Goal: Task Accomplishment & Management: Use online tool/utility

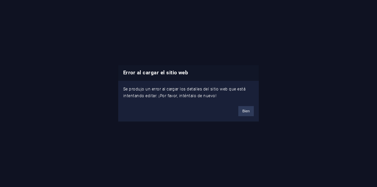
click at [247, 113] on button "Bien" at bounding box center [247, 111] width 16 height 10
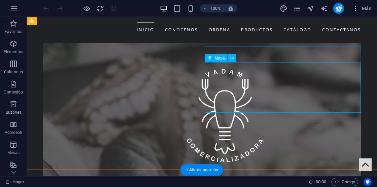
scroll to position [1504, 0]
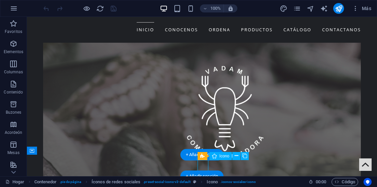
select select "xMidYMid"
select select "px"
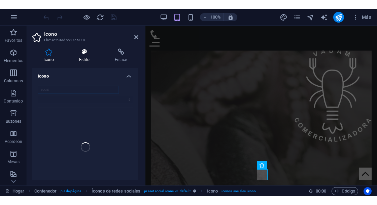
scroll to position [1514, 0]
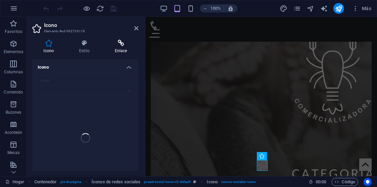
click at [117, 44] on icon at bounding box center [120, 43] width 35 height 7
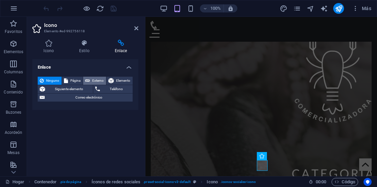
click at [93, 79] on span "Externo" at bounding box center [98, 81] width 12 height 8
select select "blank"
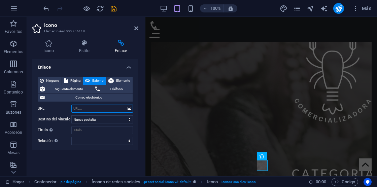
click at [100, 110] on input "URL" at bounding box center [102, 109] width 62 height 8
type input "[URL][DOMAIN_NAME]"
click at [116, 8] on icon "salvar" at bounding box center [114, 9] width 8 height 8
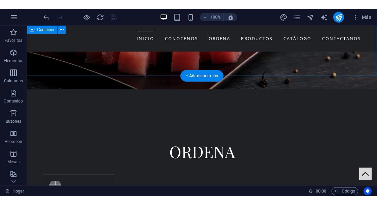
scroll to position [699, 0]
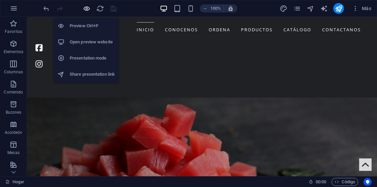
click at [85, 8] on icon "button" at bounding box center [87, 9] width 8 height 8
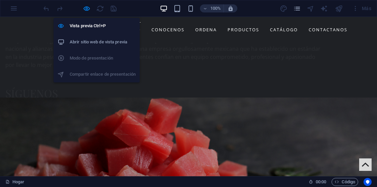
click at [96, 46] on h6 "Abrir sitio web de vista previa" at bounding box center [103, 42] width 66 height 8
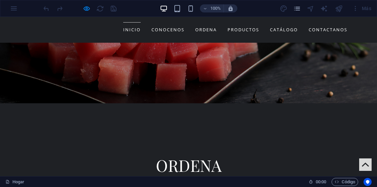
scroll to position [859, 0]
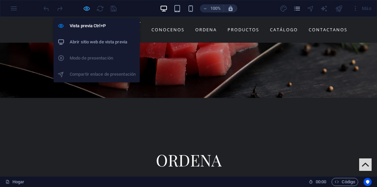
click at [86, 8] on icon "button" at bounding box center [87, 9] width 8 height 8
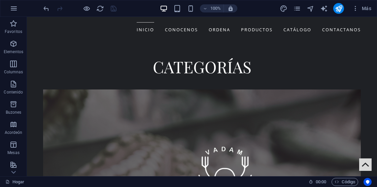
scroll to position [1504, 0]
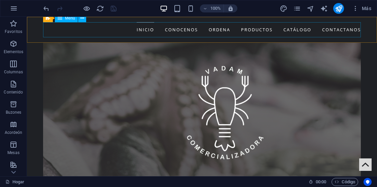
click at [352, 32] on nav "Inicio Conocenos Ordena Productos Catálogo Contactanos" at bounding box center [202, 29] width 318 height 15
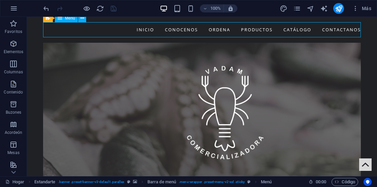
scroll to position [1327, 0]
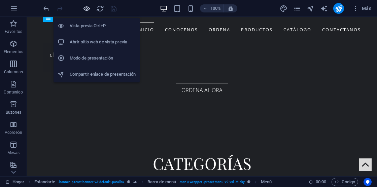
click at [87, 8] on icon "button" at bounding box center [87, 9] width 8 height 8
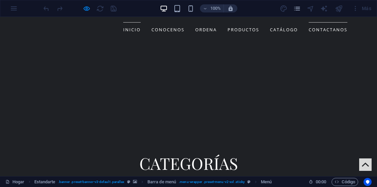
click at [327, 30] on link "Contactanos" at bounding box center [328, 29] width 39 height 15
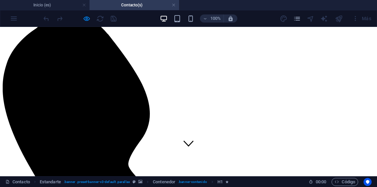
scroll to position [22, 0]
click at [83, 21] on div at bounding box center [79, 18] width 75 height 11
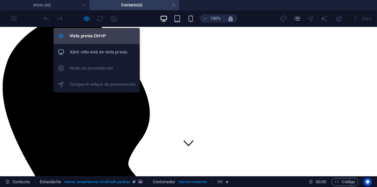
drag, startPoint x: 86, startPoint y: 40, endPoint x: 103, endPoint y: 37, distance: 17.8
click at [86, 40] on h6 "Vista previa Ctrl+P" at bounding box center [103, 36] width 66 height 8
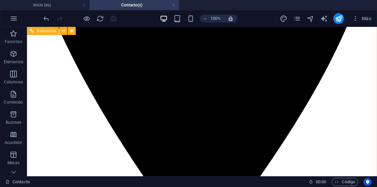
scroll to position [651, 0]
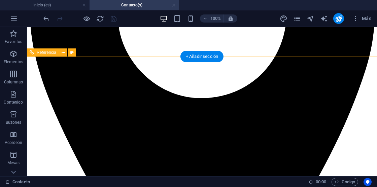
scroll to position [514, 0]
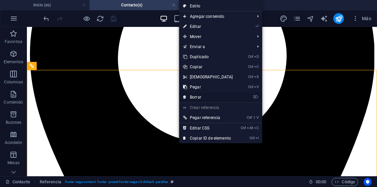
click at [203, 96] on link "⌦ Borrar" at bounding box center [208, 97] width 58 height 10
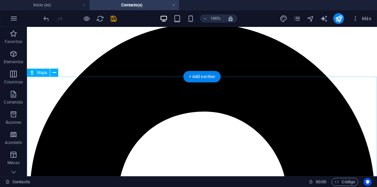
scroll to position [343, 0]
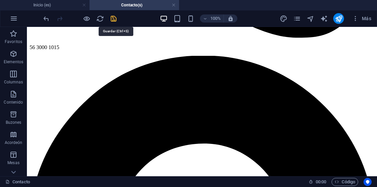
click at [114, 21] on icon "salvar" at bounding box center [114, 19] width 8 height 8
checkbox input "false"
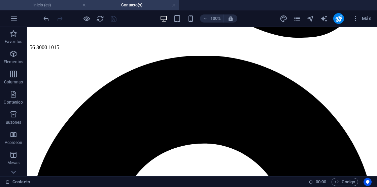
click at [72, 6] on h4 "Inicio (es)" at bounding box center [45, 4] width 90 height 7
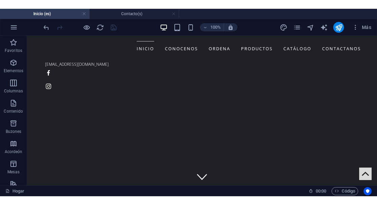
scroll to position [1344, 0]
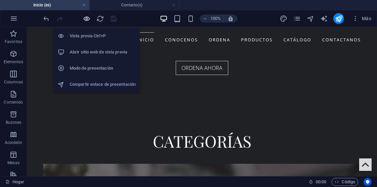
click at [90, 18] on icon "button" at bounding box center [87, 19] width 8 height 8
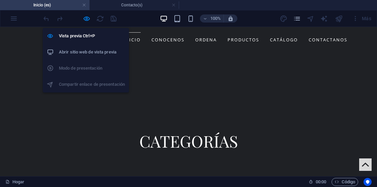
click at [87, 54] on h6 "Abrir sitio web de vista previa" at bounding box center [92, 52] width 66 height 8
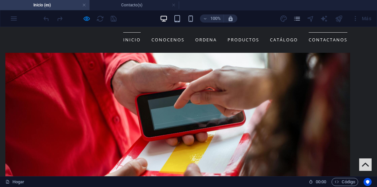
scroll to position [385, 0]
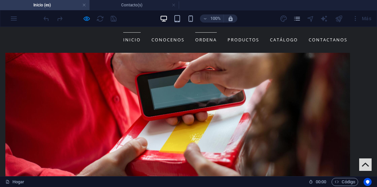
click at [212, 42] on link "Ordena" at bounding box center [206, 39] width 22 height 15
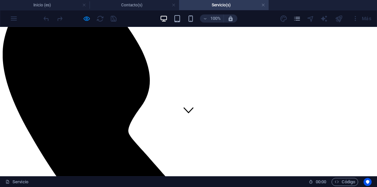
scroll to position [30, 0]
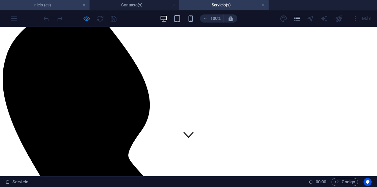
click at [73, 8] on h4 "Inicio (es)" at bounding box center [45, 4] width 90 height 7
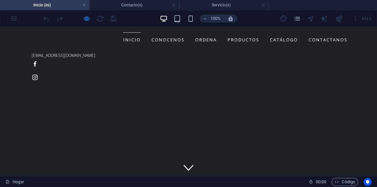
scroll to position [385, 0]
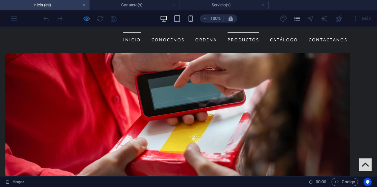
click at [246, 42] on link "Productos" at bounding box center [244, 39] width 32 height 15
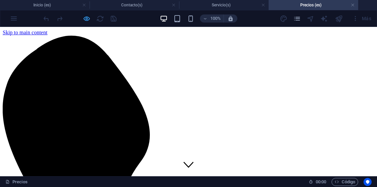
scroll to position [751, 0]
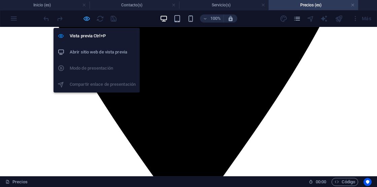
click at [83, 20] on icon "button" at bounding box center [87, 19] width 8 height 8
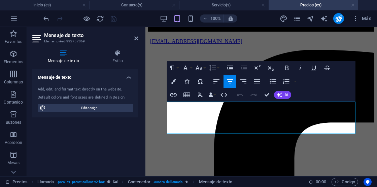
scroll to position [676, 0]
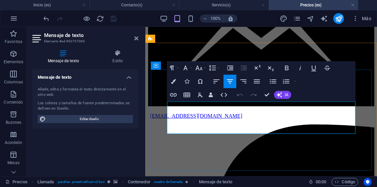
drag, startPoint x: 349, startPoint y: 131, endPoint x: 161, endPoint y: 105, distance: 189.8
click at [283, 98] on button "IA" at bounding box center [282, 95] width 17 height 8
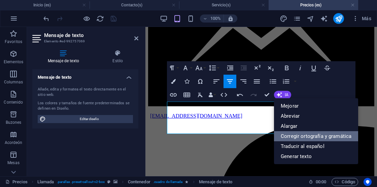
click at [302, 137] on link "Corregir ortografía y gramática" at bounding box center [316, 136] width 84 height 10
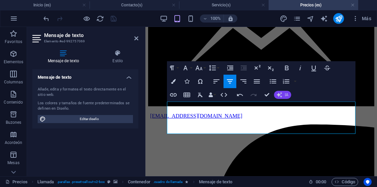
click at [285, 97] on button "IA" at bounding box center [282, 95] width 17 height 8
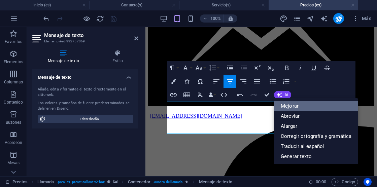
click at [304, 107] on link "Mejorar" at bounding box center [316, 106] width 84 height 10
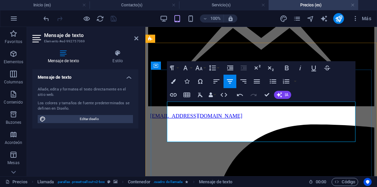
drag, startPoint x: 290, startPoint y: 115, endPoint x: 190, endPoint y: 124, distance: 100.5
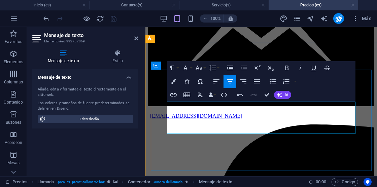
drag, startPoint x: 292, startPoint y: 114, endPoint x: 175, endPoint y: 112, distance: 117.3
click at [134, 40] on header "Mensaje de texto Elemento #ed-992757069" at bounding box center [85, 36] width 106 height 18
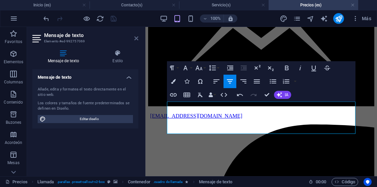
click at [136, 38] on icon at bounding box center [136, 38] width 4 height 5
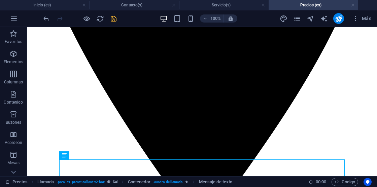
click at [113, 19] on icon "salvar" at bounding box center [114, 19] width 8 height 8
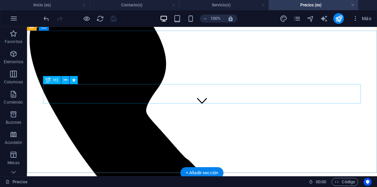
scroll to position [0, 0]
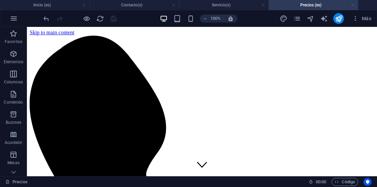
click at [353, 4] on link at bounding box center [353, 5] width 4 height 6
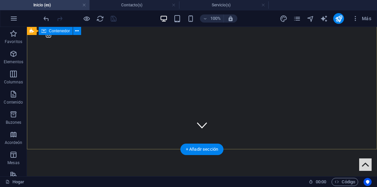
scroll to position [43, 0]
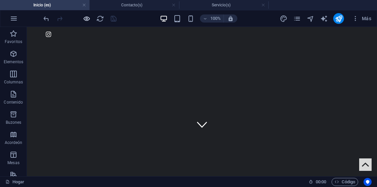
click at [83, 18] on icon "button" at bounding box center [87, 19] width 8 height 8
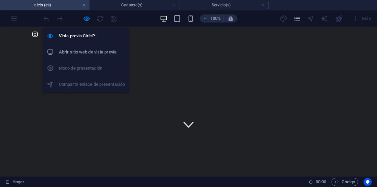
click at [95, 50] on h6 "Abrir sitio web de vista previa" at bounding box center [92, 52] width 66 height 8
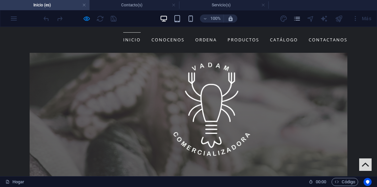
scroll to position [1504, 0]
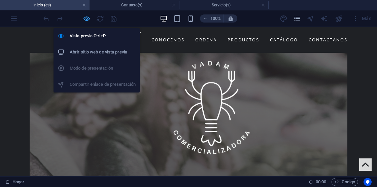
click at [84, 19] on icon "button" at bounding box center [87, 19] width 8 height 8
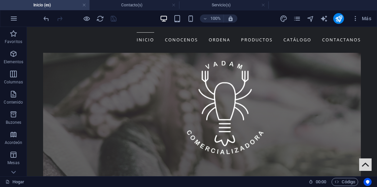
click at [54, 9] on li "Inicio (es)" at bounding box center [45, 5] width 90 height 10
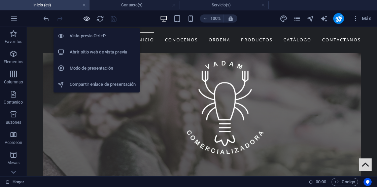
click at [83, 22] on span "button" at bounding box center [87, 19] width 8 height 8
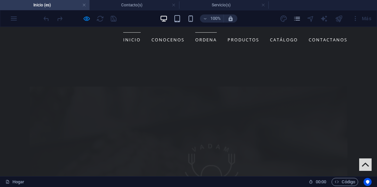
scroll to position [1461, 0]
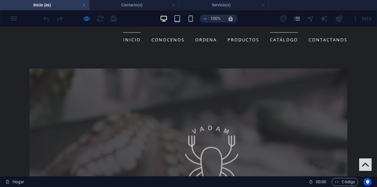
click at [280, 38] on link "Catálogo" at bounding box center [284, 39] width 28 height 15
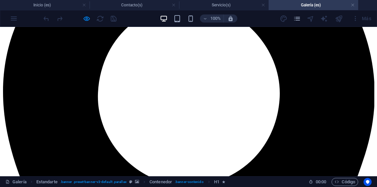
scroll to position [788, 0]
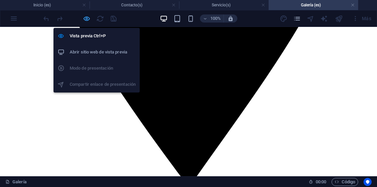
click at [84, 21] on icon "button" at bounding box center [87, 19] width 8 height 8
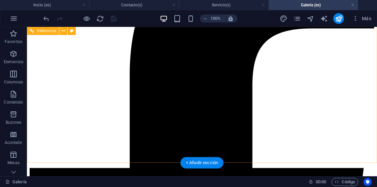
scroll to position [1272, 0]
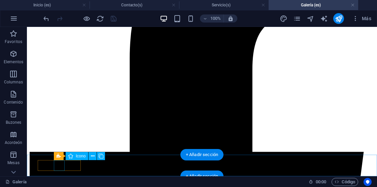
select select "xMidYMid"
select select "px"
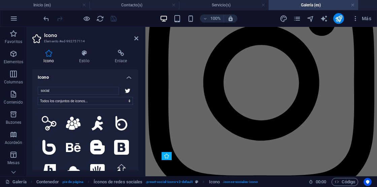
scroll to position [1103, 0]
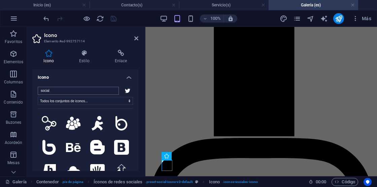
click at [68, 90] on input "social" at bounding box center [78, 91] width 81 height 8
type input "s"
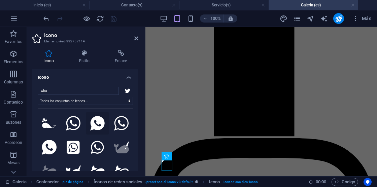
type input "wha"
click at [95, 124] on icon at bounding box center [97, 123] width 14 height 15
click at [116, 19] on icon "salvar" at bounding box center [114, 19] width 8 height 8
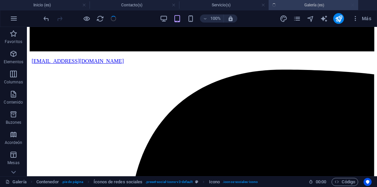
scroll to position [1272, 0]
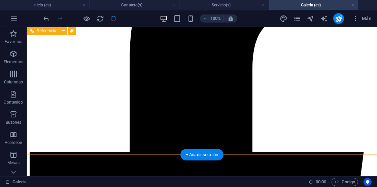
drag, startPoint x: 59, startPoint y: 165, endPoint x: 96, endPoint y: 182, distance: 41.5
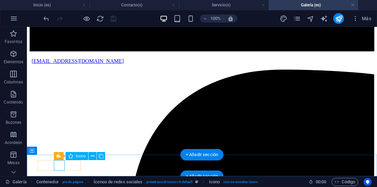
select select "xMidYMid"
select select "px"
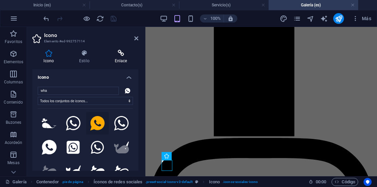
click at [122, 50] on icon at bounding box center [120, 53] width 35 height 7
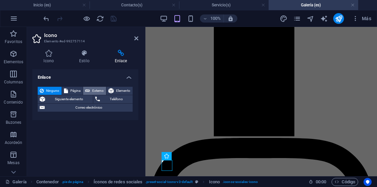
click at [100, 91] on span "Externo" at bounding box center [98, 91] width 12 height 8
select select "blank"
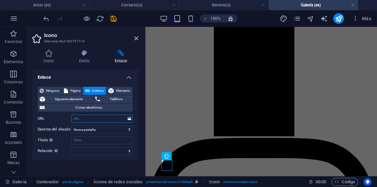
click at [95, 119] on input "URL" at bounding box center [102, 119] width 62 height 8
paste input "[URL][DOMAIN_NAME]"
type input "[URL][DOMAIN_NAME]"
click at [115, 21] on icon "salvar" at bounding box center [114, 19] width 8 height 8
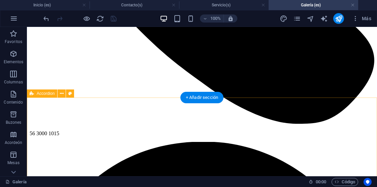
scroll to position [254, 0]
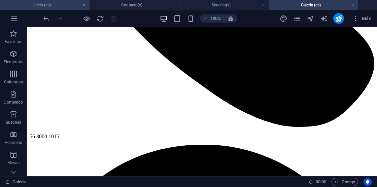
click at [55, 9] on li "Inicio (es)" at bounding box center [45, 5] width 90 height 10
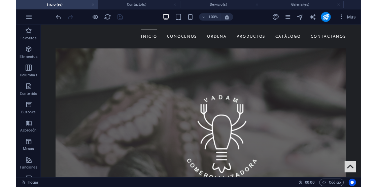
scroll to position [1479, 0]
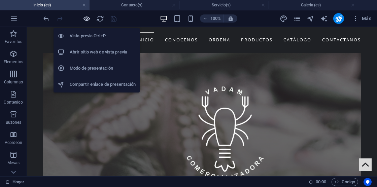
click at [87, 20] on icon "button" at bounding box center [87, 19] width 8 height 8
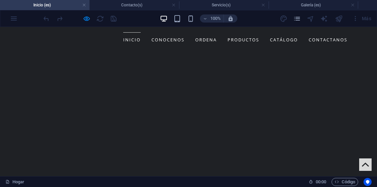
click at [68, 10] on li "Inicio (es)" at bounding box center [45, 5] width 90 height 10
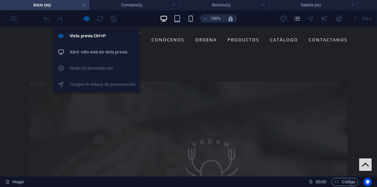
click at [88, 51] on h6 "Abrir sitio web de vista previa" at bounding box center [103, 52] width 66 height 8
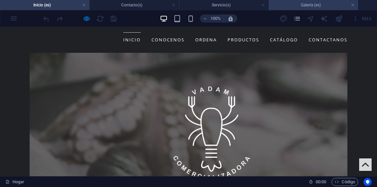
click at [323, 3] on h4 "Galería (es)" at bounding box center [314, 4] width 90 height 7
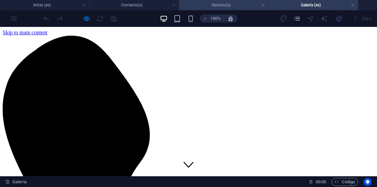
scroll to position [254, 0]
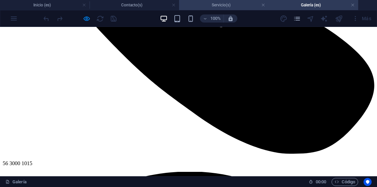
click at [225, 7] on h4 "Servicio(s)" at bounding box center [224, 4] width 90 height 7
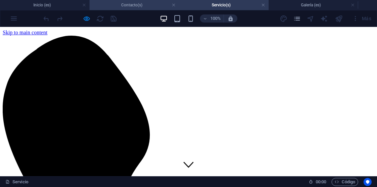
scroll to position [30, 0]
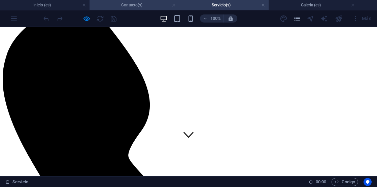
click at [115, 1] on li "Contacto(s)" at bounding box center [135, 5] width 90 height 10
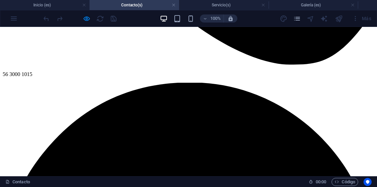
scroll to position [0, 0]
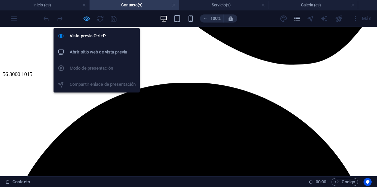
click at [87, 18] on icon "button" at bounding box center [87, 19] width 8 height 8
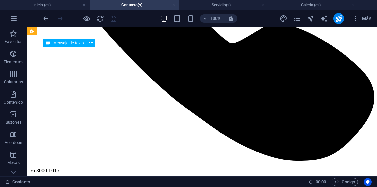
scroll to position [216, 0]
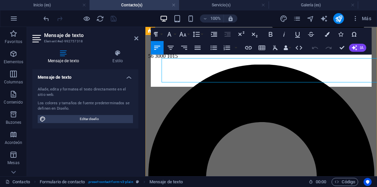
scroll to position [215, 0]
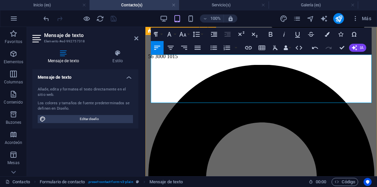
drag, startPoint x: 289, startPoint y: 96, endPoint x: 150, endPoint y: 94, distance: 139.5
click at [352, 47] on icon "button" at bounding box center [354, 47] width 5 height 5
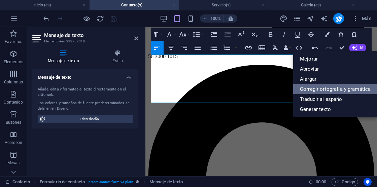
click at [351, 90] on link "Corregir ortografía y gramática" at bounding box center [336, 89] width 84 height 10
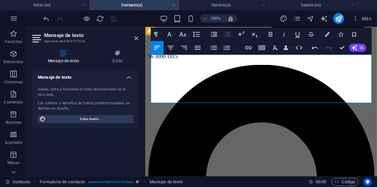
drag, startPoint x: 276, startPoint y: 99, endPoint x: 152, endPoint y: 89, distance: 124.8
click at [357, 48] on icon "button" at bounding box center [354, 47] width 5 height 5
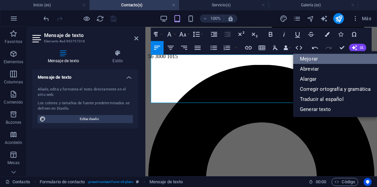
click at [318, 60] on link "Mejorar" at bounding box center [336, 59] width 84 height 10
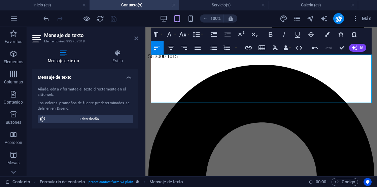
click at [135, 40] on icon at bounding box center [136, 38] width 4 height 5
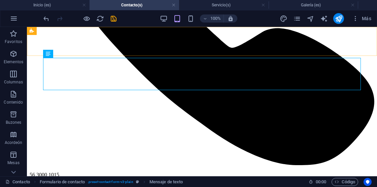
scroll to position [216, 0]
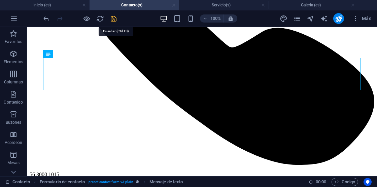
click at [115, 21] on icon "salvar" at bounding box center [114, 19] width 8 height 8
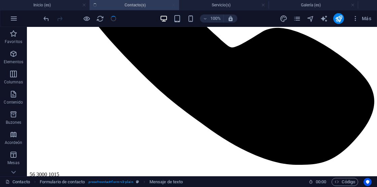
checkbox input "false"
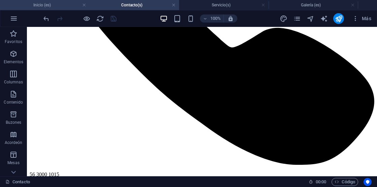
click at [46, 5] on h4 "Inicio (es)" at bounding box center [45, 4] width 90 height 7
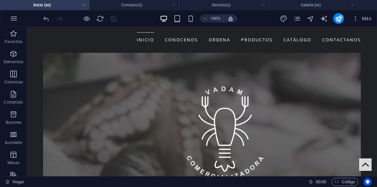
scroll to position [0, 0]
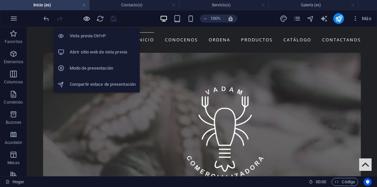
click at [87, 21] on icon "button" at bounding box center [87, 19] width 8 height 8
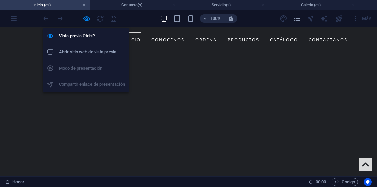
click at [89, 53] on h6 "Abrir sitio web de vista previa" at bounding box center [92, 52] width 66 height 8
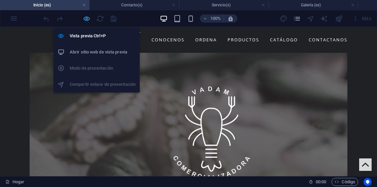
click at [86, 21] on icon "button" at bounding box center [87, 19] width 8 height 8
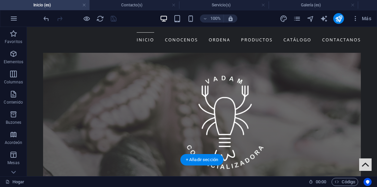
scroll to position [1504, 0]
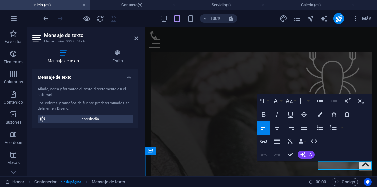
scroll to position [1524, 0]
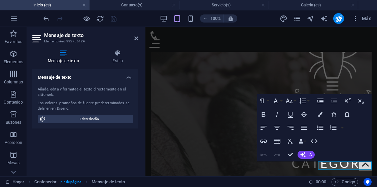
click at [138, 27] on section "Favoritos Elementos Columnas Contenido Buzones Acordeón Mesas Funciones Imágene…" at bounding box center [188, 102] width 377 height 150
click at [134, 38] on icon at bounding box center [136, 38] width 4 height 5
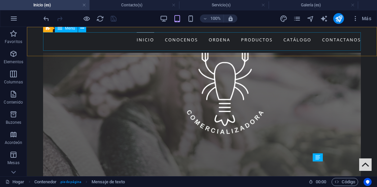
scroll to position [1504, 0]
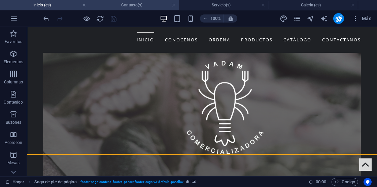
click at [128, 6] on h4 "Contacto(s)" at bounding box center [135, 4] width 90 height 7
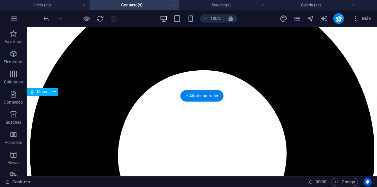
scroll to position [437, 0]
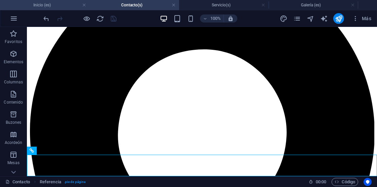
click at [49, 2] on h4 "Inicio (es)" at bounding box center [45, 4] width 90 height 7
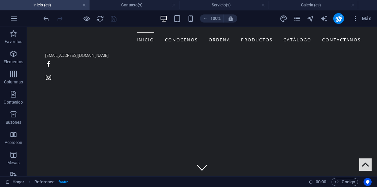
scroll to position [1504, 0]
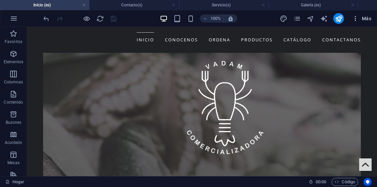
click at [357, 19] on icon "button" at bounding box center [355, 18] width 7 height 7
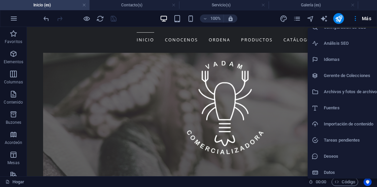
scroll to position [27, 0]
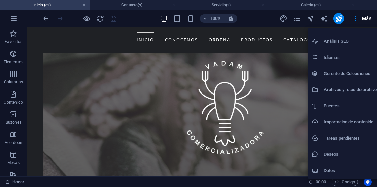
click at [17, 98] on div at bounding box center [188, 93] width 377 height 187
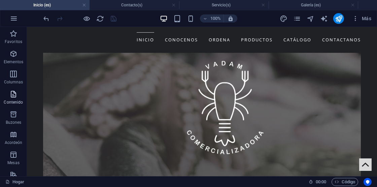
click at [12, 100] on p "Contenido" at bounding box center [13, 102] width 19 height 5
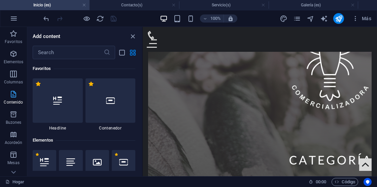
click at [12, 100] on p "Contenido" at bounding box center [13, 102] width 19 height 5
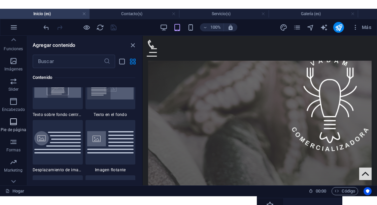
scroll to position [154, 0]
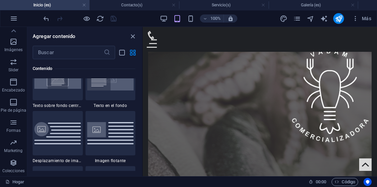
click at [362, 2] on ul "Inicio (es) Contacto(s) Servicio(s) Galería (es)" at bounding box center [188, 5] width 377 height 10
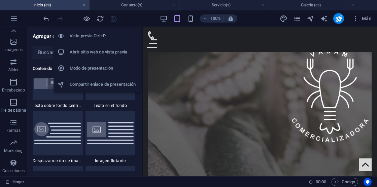
click at [101, 70] on h6 "Modo de presentación" at bounding box center [103, 68] width 66 height 8
